Goal: Communication & Community: Answer question/provide support

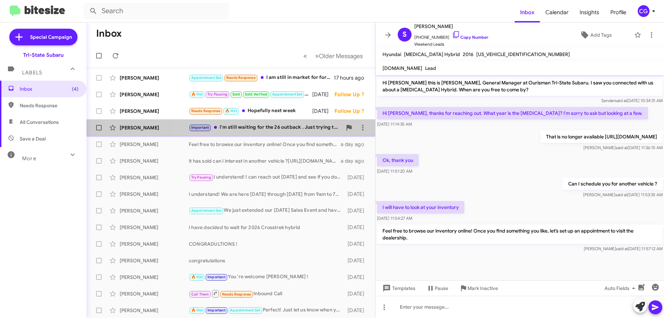
click at [260, 128] on div "Important I'm still waiting for the 26 outback . Just trying to narrow down whe…" at bounding box center [265, 127] width 153 height 8
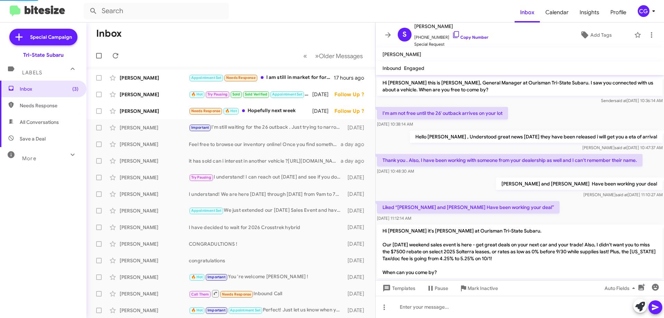
scroll to position [238, 0]
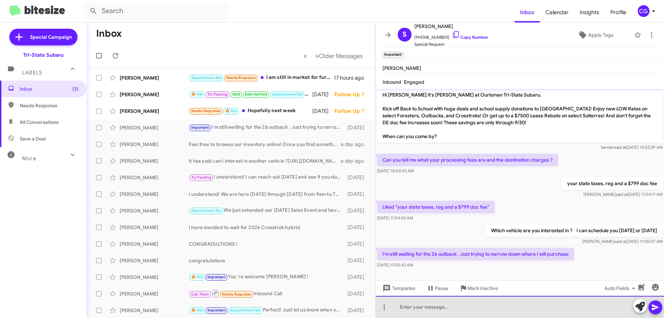
click at [471, 307] on div at bounding box center [520, 307] width 288 height 22
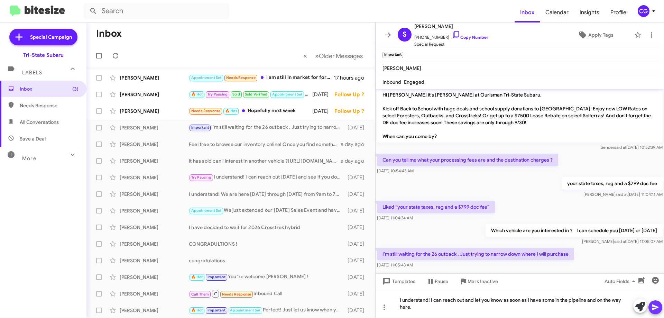
click at [656, 310] on icon at bounding box center [655, 307] width 8 height 8
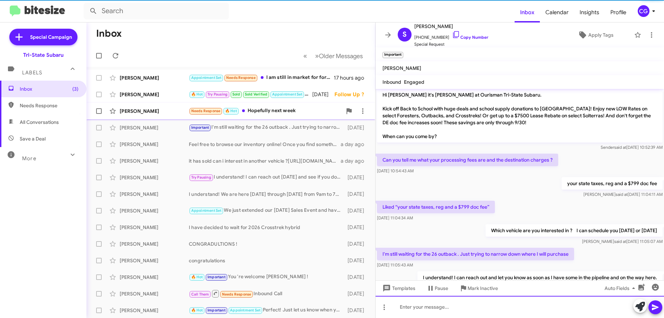
scroll to position [0, 0]
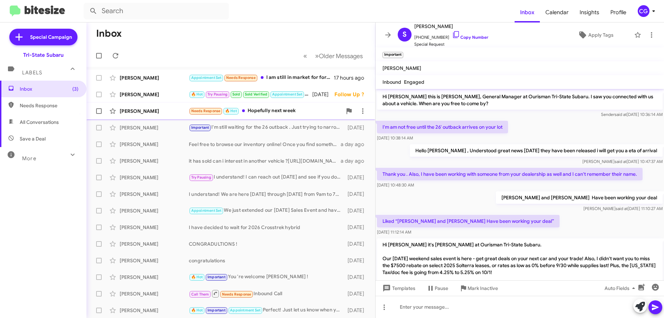
click at [268, 113] on div "Needs Response 🔥 Hot Hopefully next week" at bounding box center [265, 111] width 153 height 8
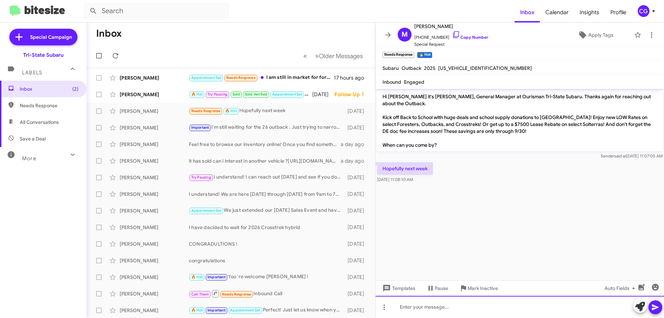
click at [459, 307] on div at bounding box center [520, 307] width 288 height 22
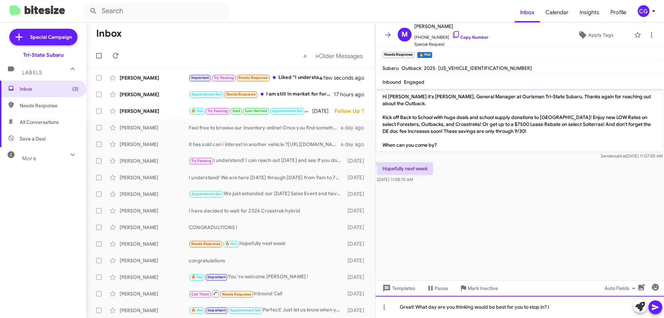
click at [560, 310] on div "Great! What day are you thinking would be best for you to stop in? I" at bounding box center [520, 307] width 288 height 22
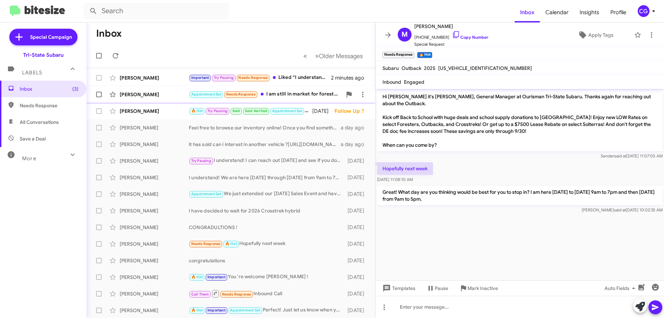
click at [297, 98] on div "Appointment Set Needs Response I am still in market for forester premium hybrid." at bounding box center [265, 94] width 153 height 8
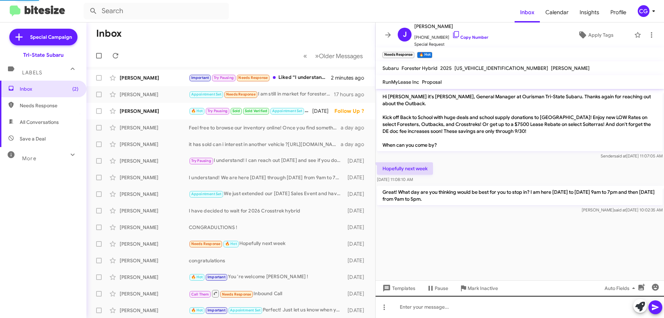
scroll to position [304, 0]
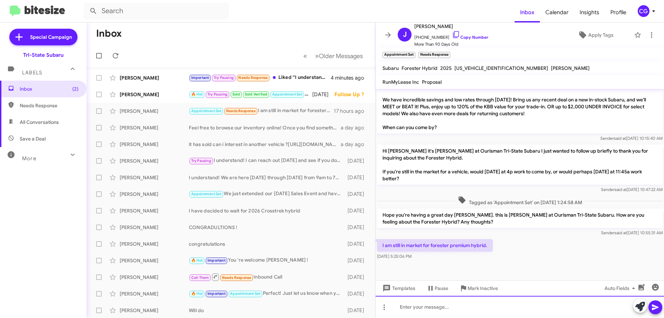
click at [452, 307] on div at bounding box center [520, 307] width 288 height 22
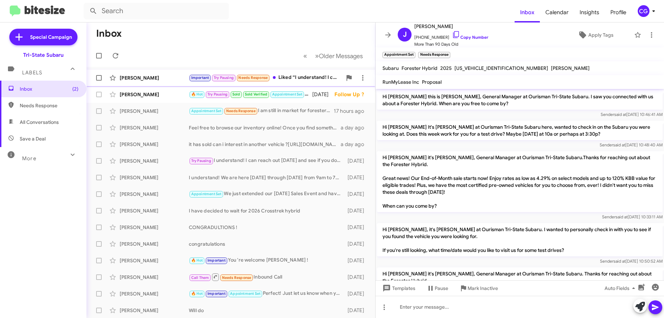
click at [304, 79] on div "Important Try Pausing Needs Response Liked “I understand! I can reach out and l…" at bounding box center [265, 78] width 153 height 8
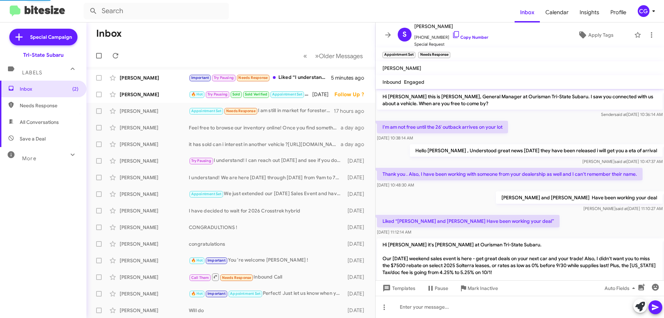
scroll to position [303, 0]
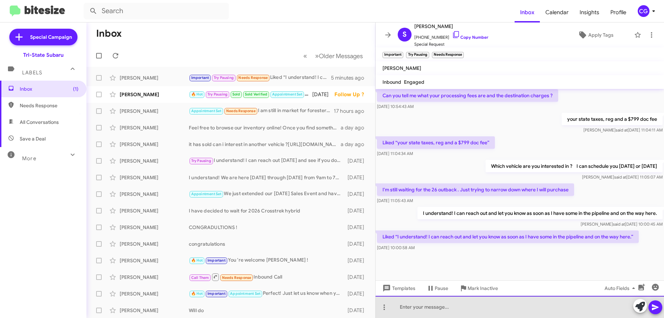
click at [453, 308] on div at bounding box center [520, 307] width 288 height 22
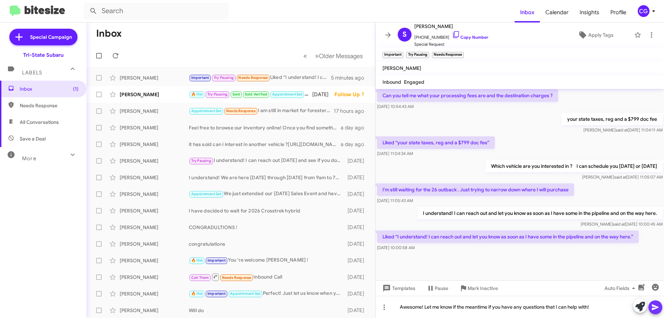
click at [651, 306] on button at bounding box center [655, 307] width 14 height 14
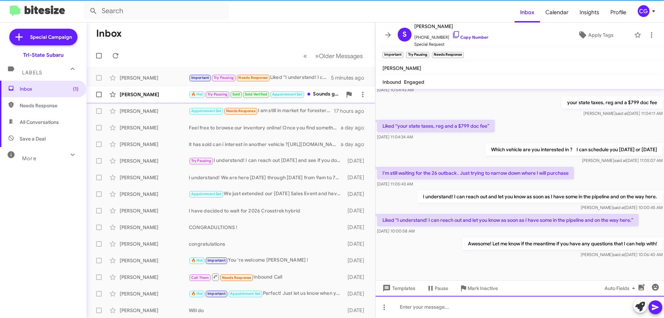
scroll to position [328, 0]
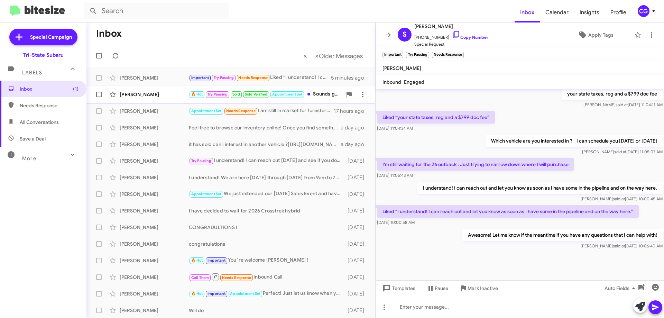
click at [171, 93] on div "[PERSON_NAME]" at bounding box center [154, 94] width 69 height 7
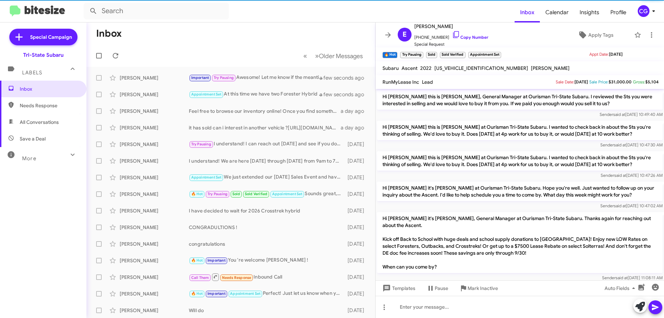
scroll to position [165, 0]
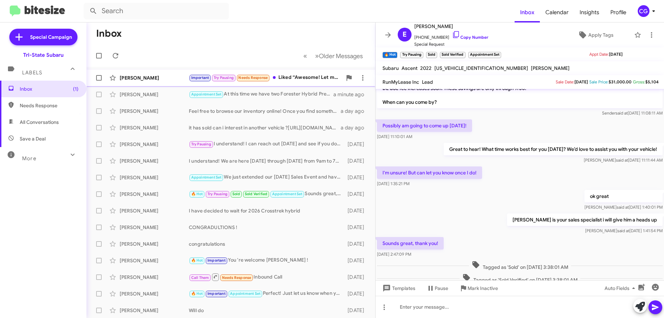
click at [299, 79] on div "Important Try Pausing Needs Response Liked “Awesome! Let me know if the meantim…" at bounding box center [265, 78] width 153 height 8
